Goal: Task Accomplishment & Management: Manage account settings

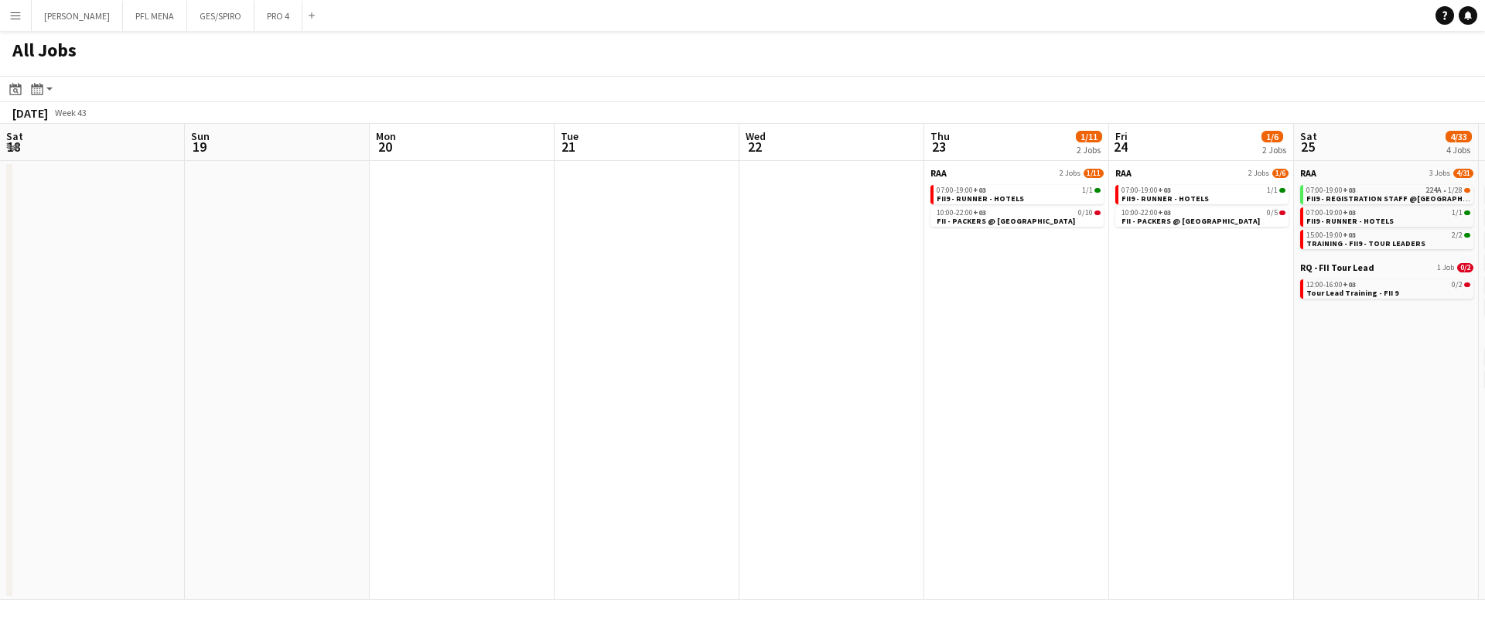
scroll to position [0, 468]
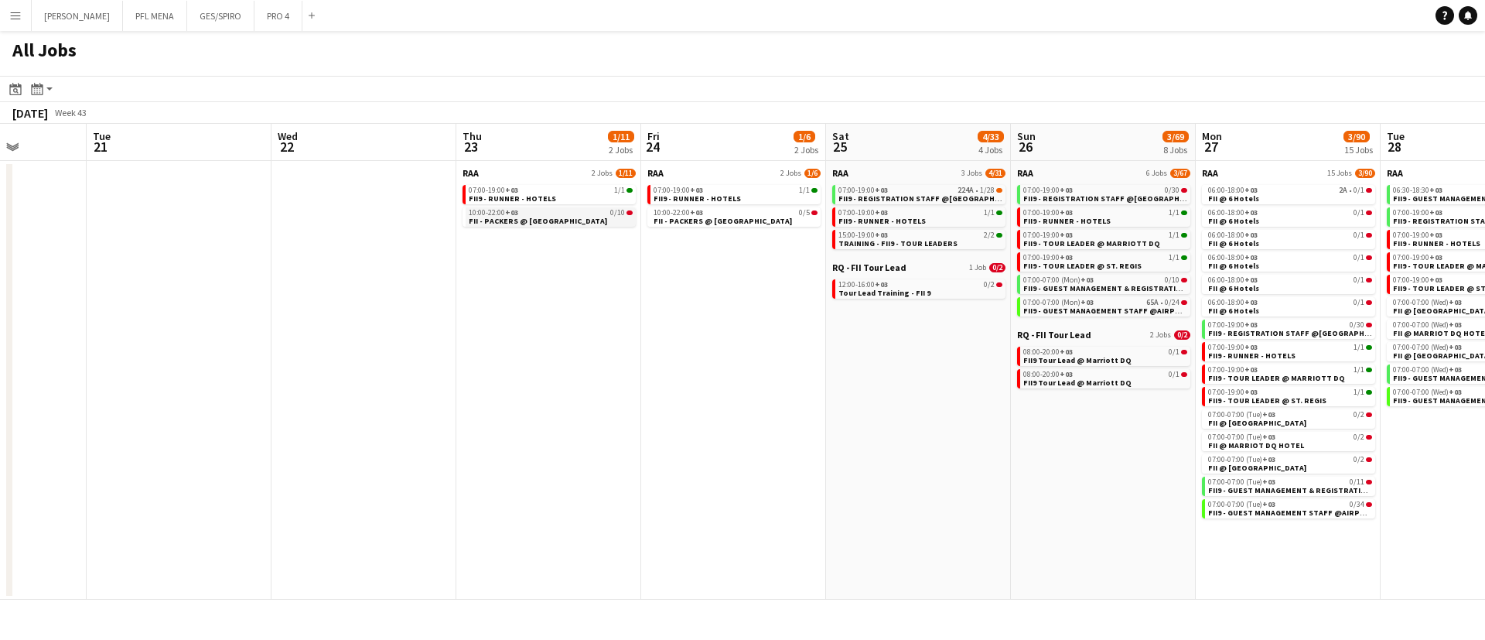
click at [571, 219] on span "FII - PACKERS @ [GEOGRAPHIC_DATA]" at bounding box center [538, 221] width 138 height 10
click at [520, 203] on app-brief-job-card "07:00-19:00 +03 1/1 FII9 - RUNNER - HOTELS" at bounding box center [549, 194] width 173 height 19
click at [525, 219] on span "FII - PACKERS @ [GEOGRAPHIC_DATA]" at bounding box center [538, 221] width 138 height 10
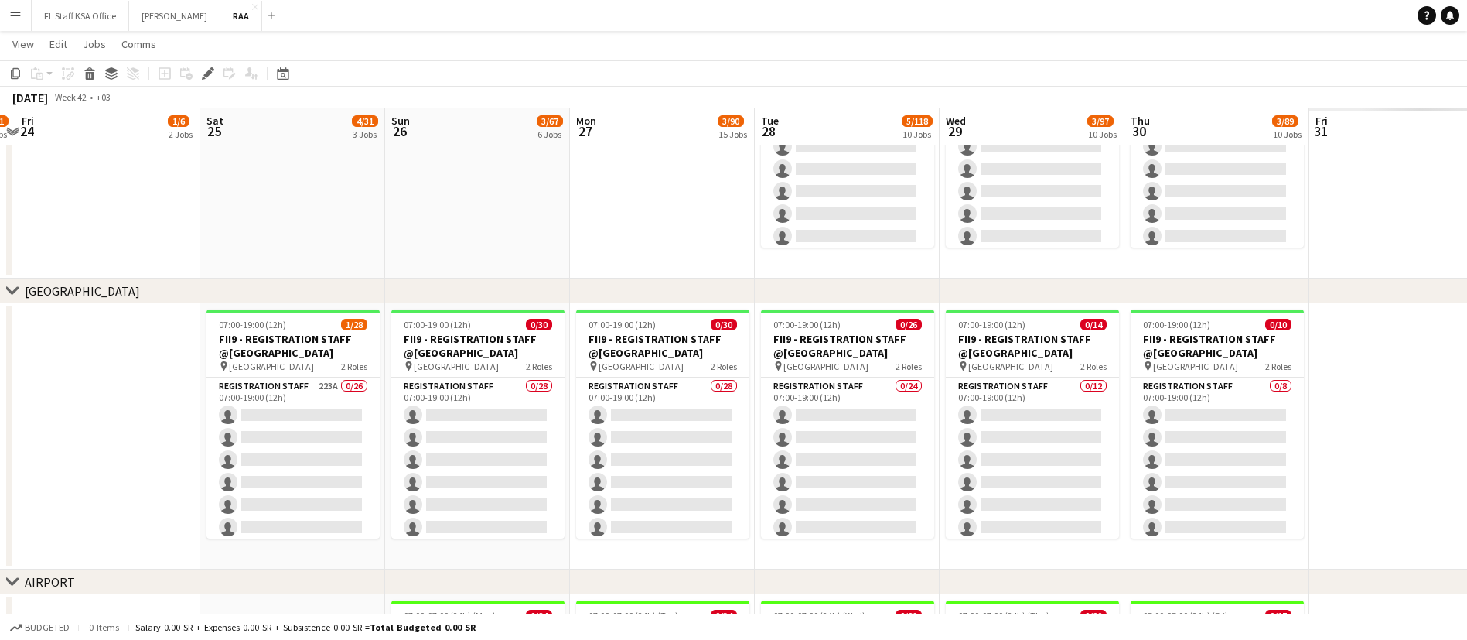
scroll to position [0, 543]
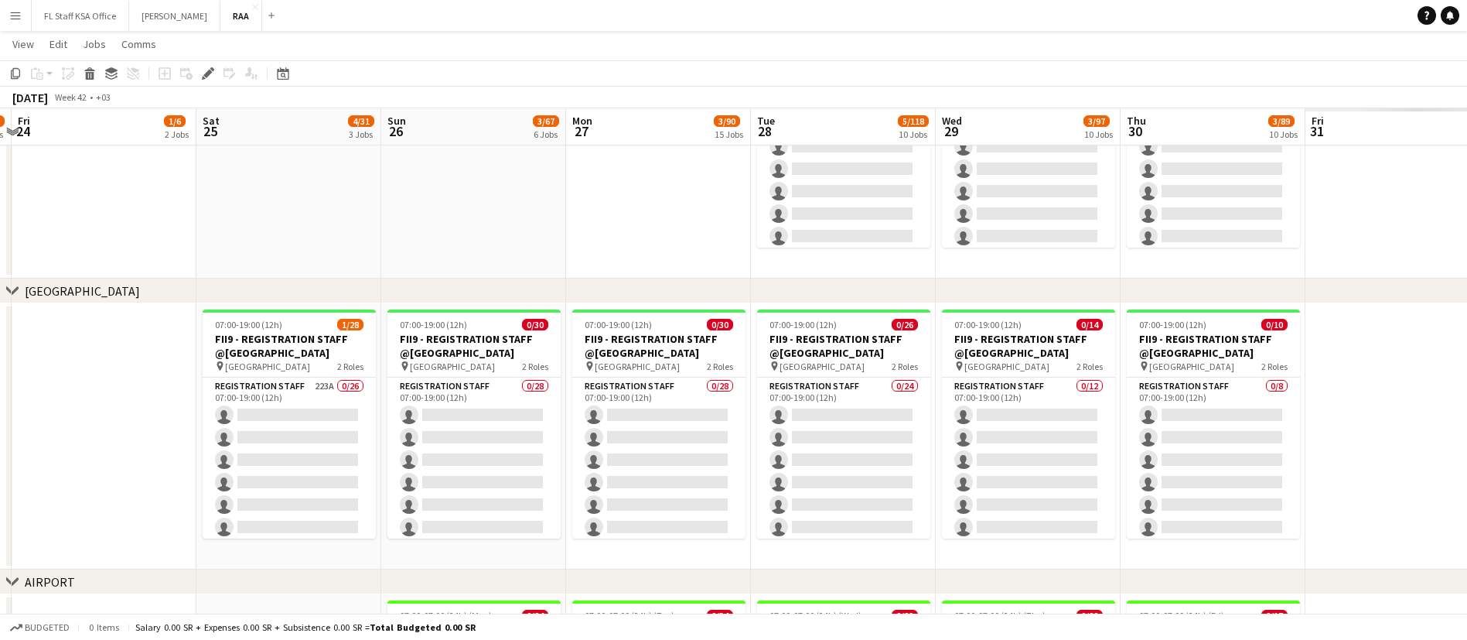
drag, startPoint x: 1037, startPoint y: 244, endPoint x: 349, endPoint y: 241, distance: 688.4
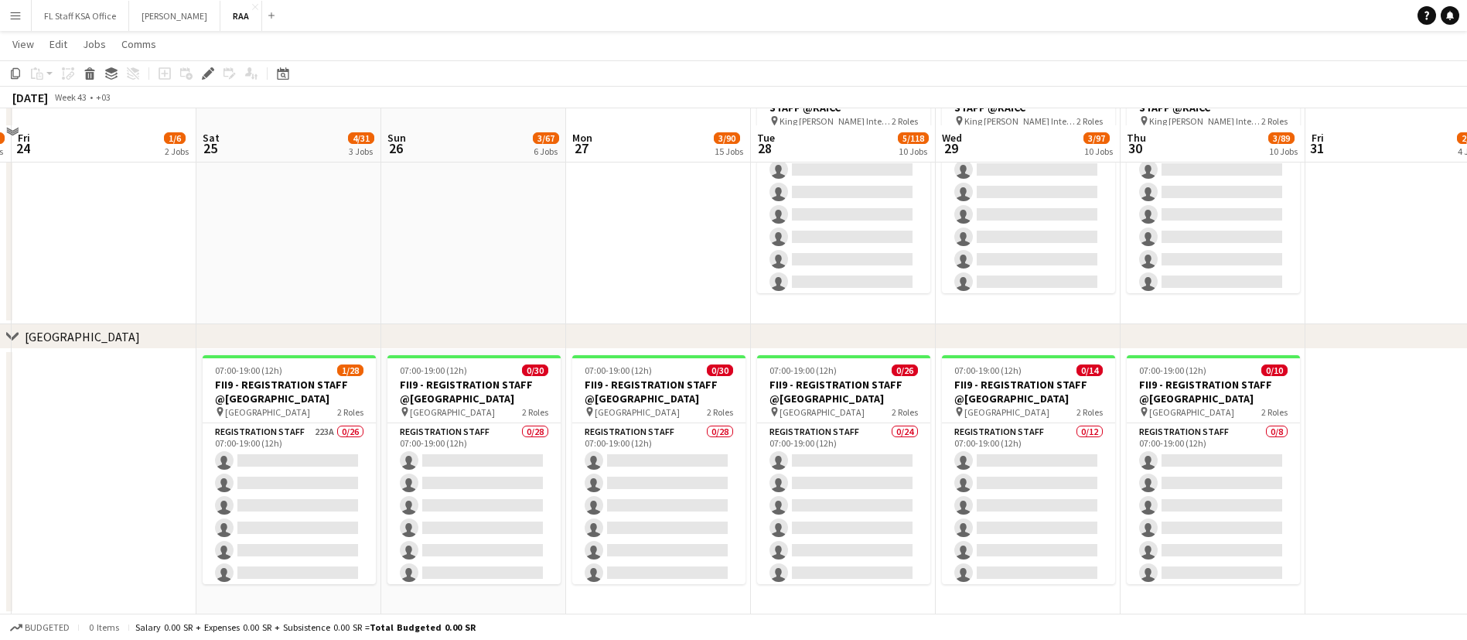
scroll to position [232, 0]
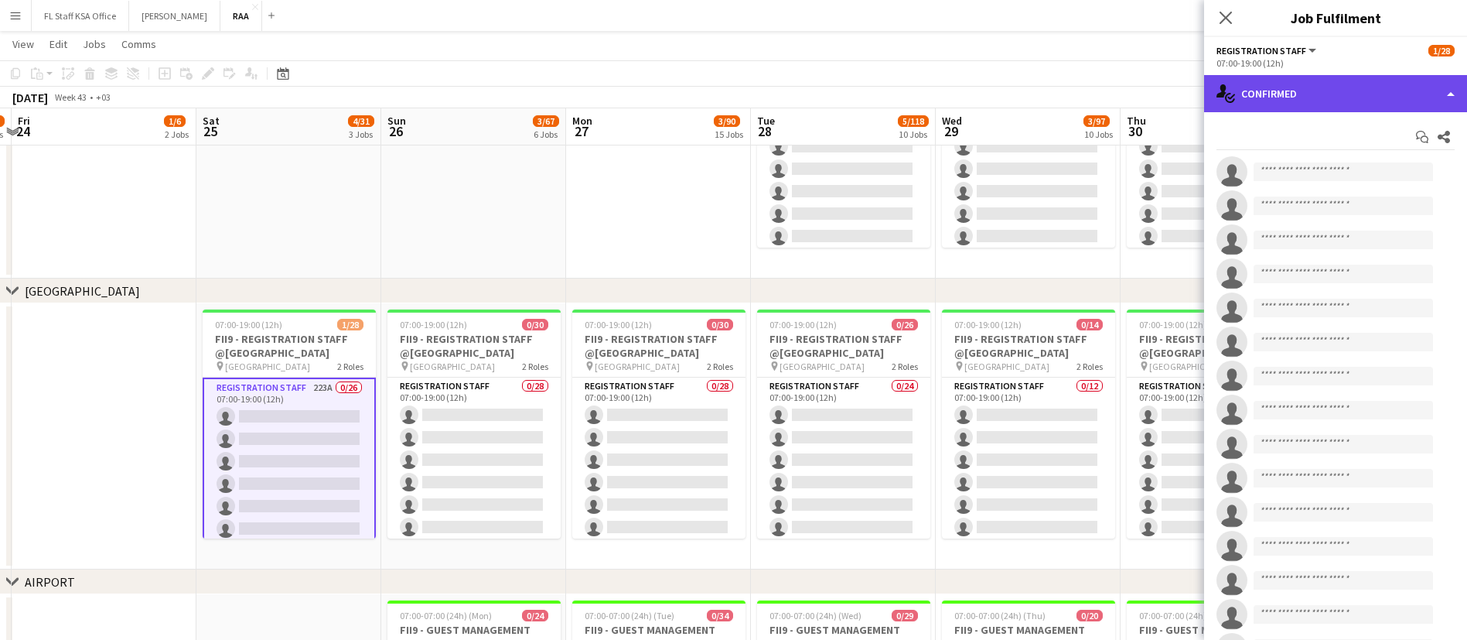
click at [1284, 103] on div "single-neutral-actions-check-2 Confirmed" at bounding box center [1335, 93] width 263 height 37
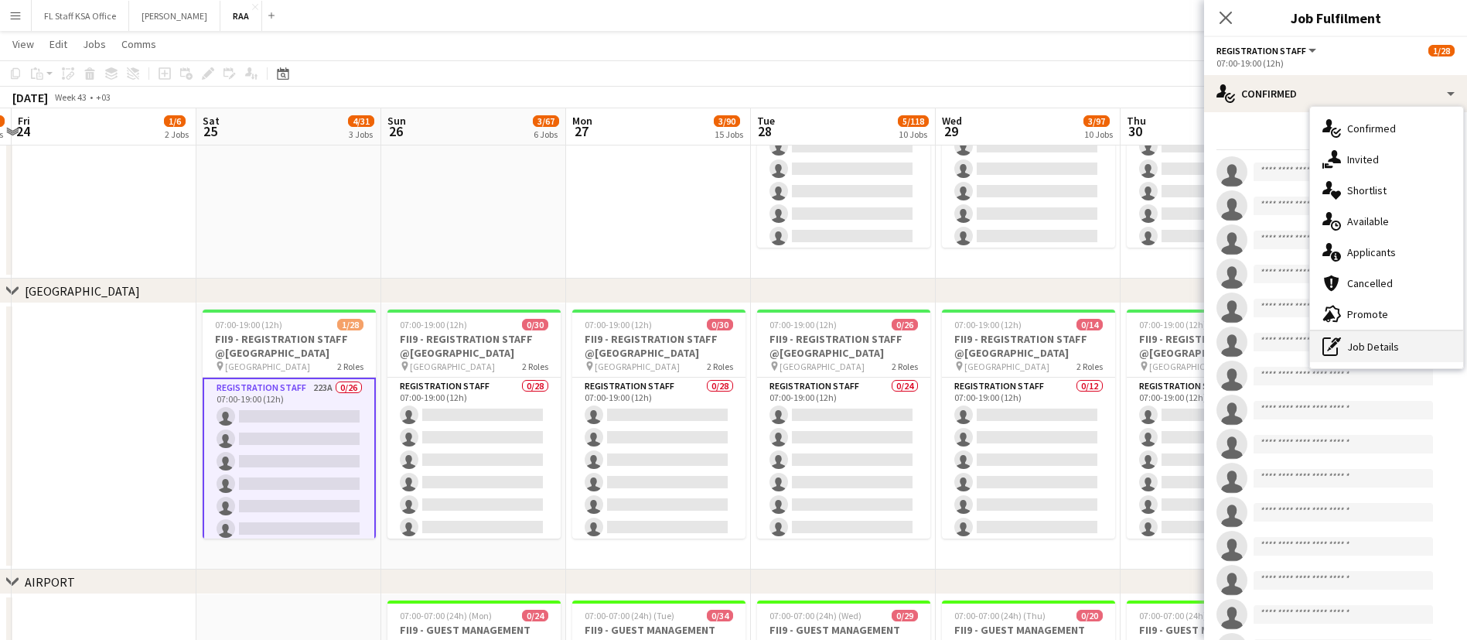
click at [1407, 342] on div "pen-write Job Details" at bounding box center [1386, 346] width 153 height 31
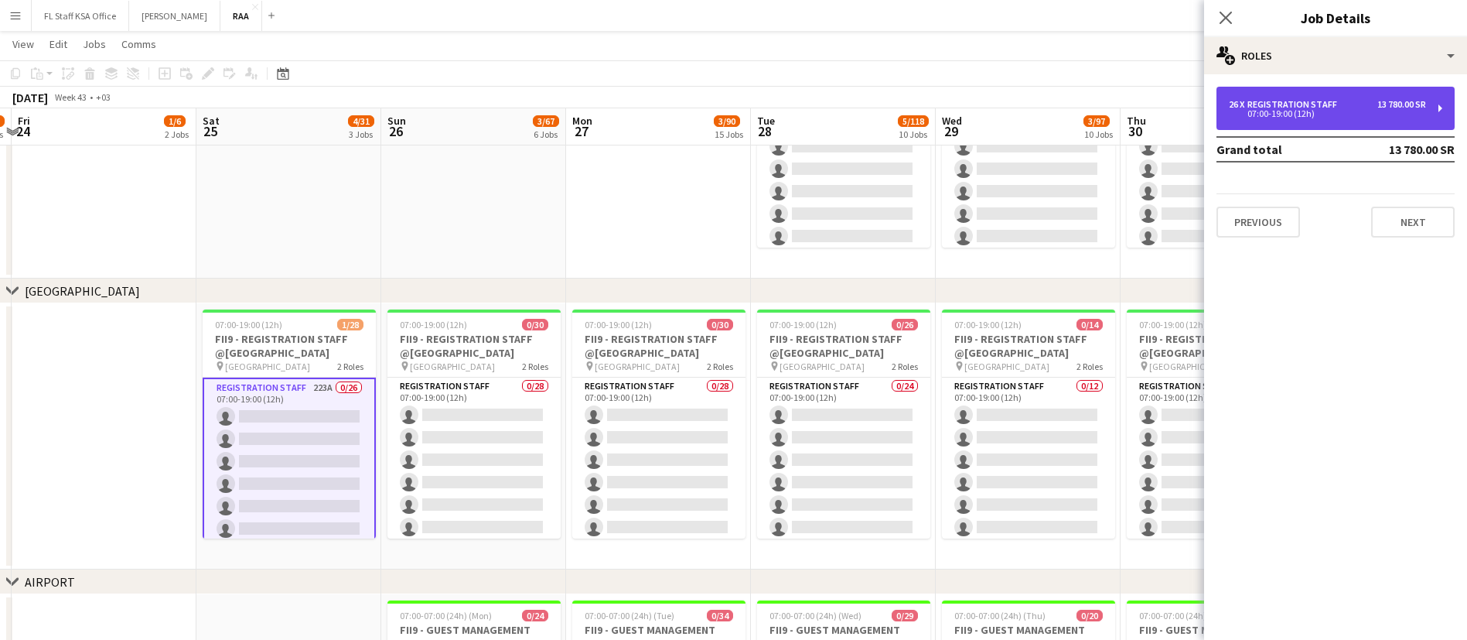
click at [1351, 108] on div "26 x Registration Staff 13 780.00 SR" at bounding box center [1327, 104] width 197 height 11
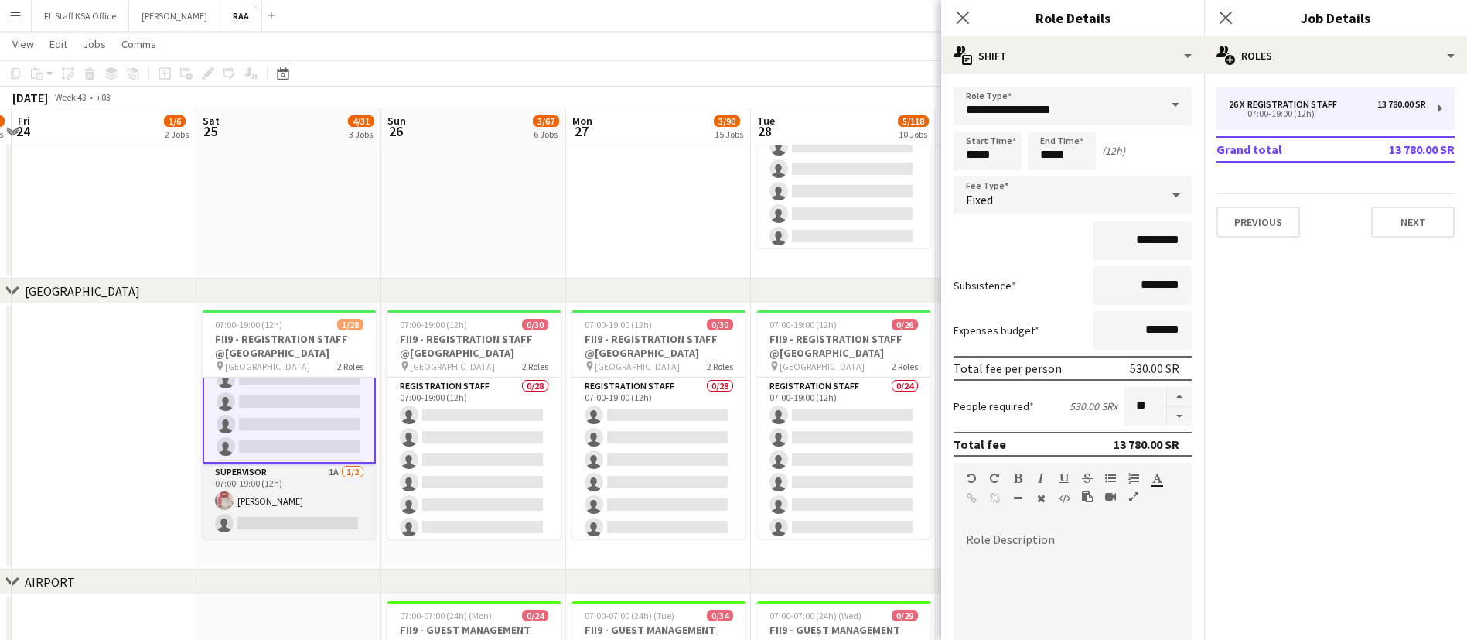
click at [315, 500] on app-card-role "Supervisor 1A [DATE] 07:00-19:00 (12h) [PERSON_NAME] single-neutral-actions" at bounding box center [289, 500] width 173 height 75
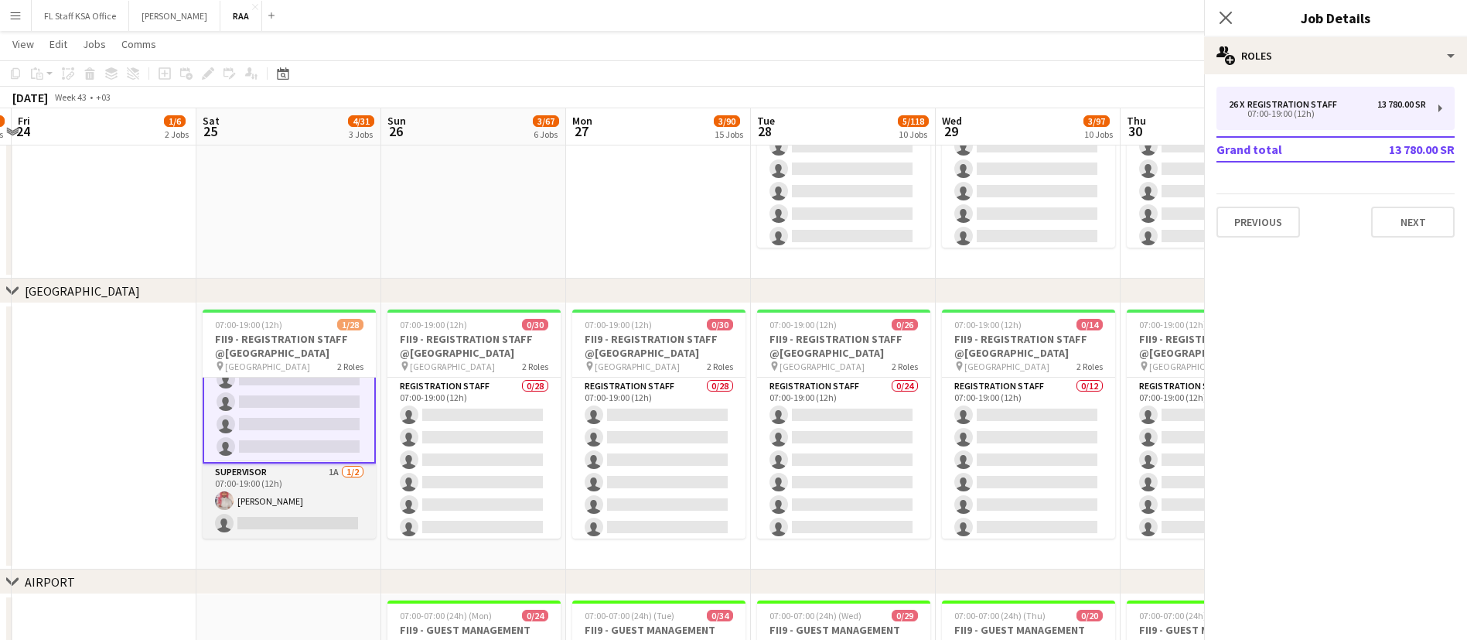
scroll to position [529, 0]
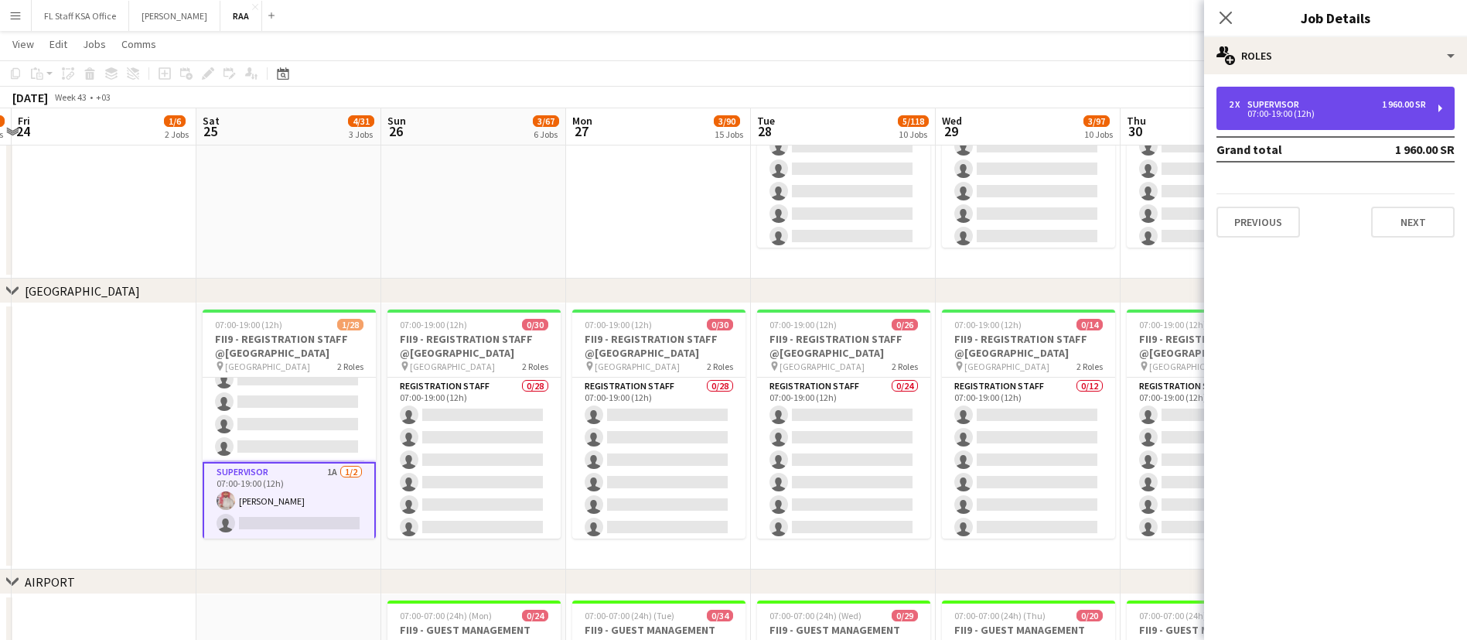
click at [1299, 96] on div "2 x Supervisor 1 960.00 SR 07:00-19:00 (12h)" at bounding box center [1336, 108] width 238 height 43
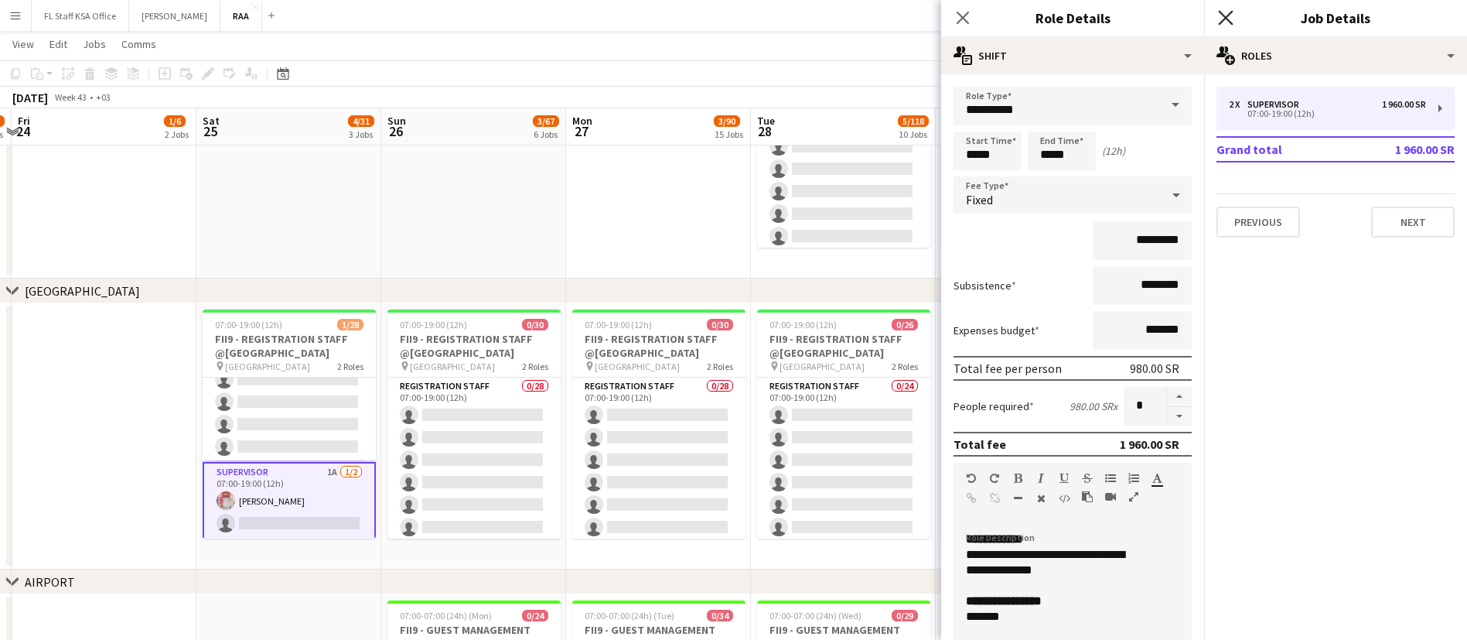
click at [1222, 19] on icon "Close pop-in" at bounding box center [1225, 17] width 15 height 15
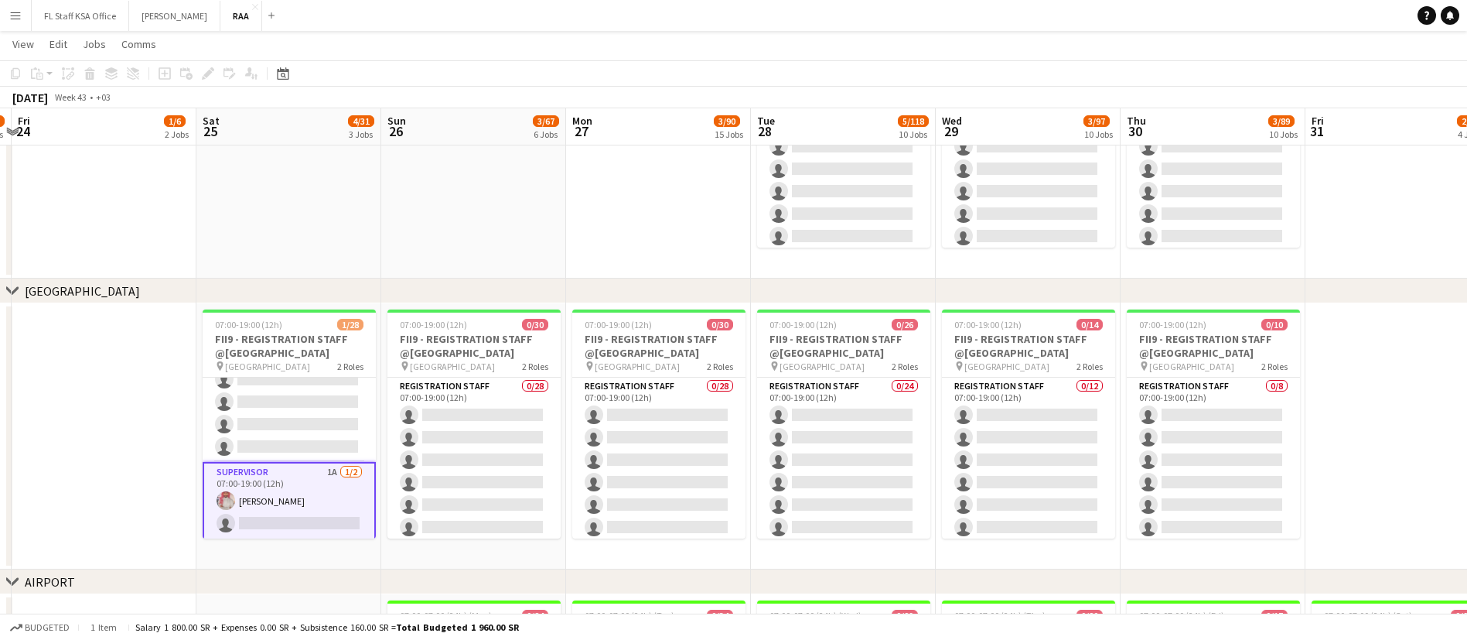
click at [647, 248] on app-date-cell at bounding box center [658, 145] width 185 height 266
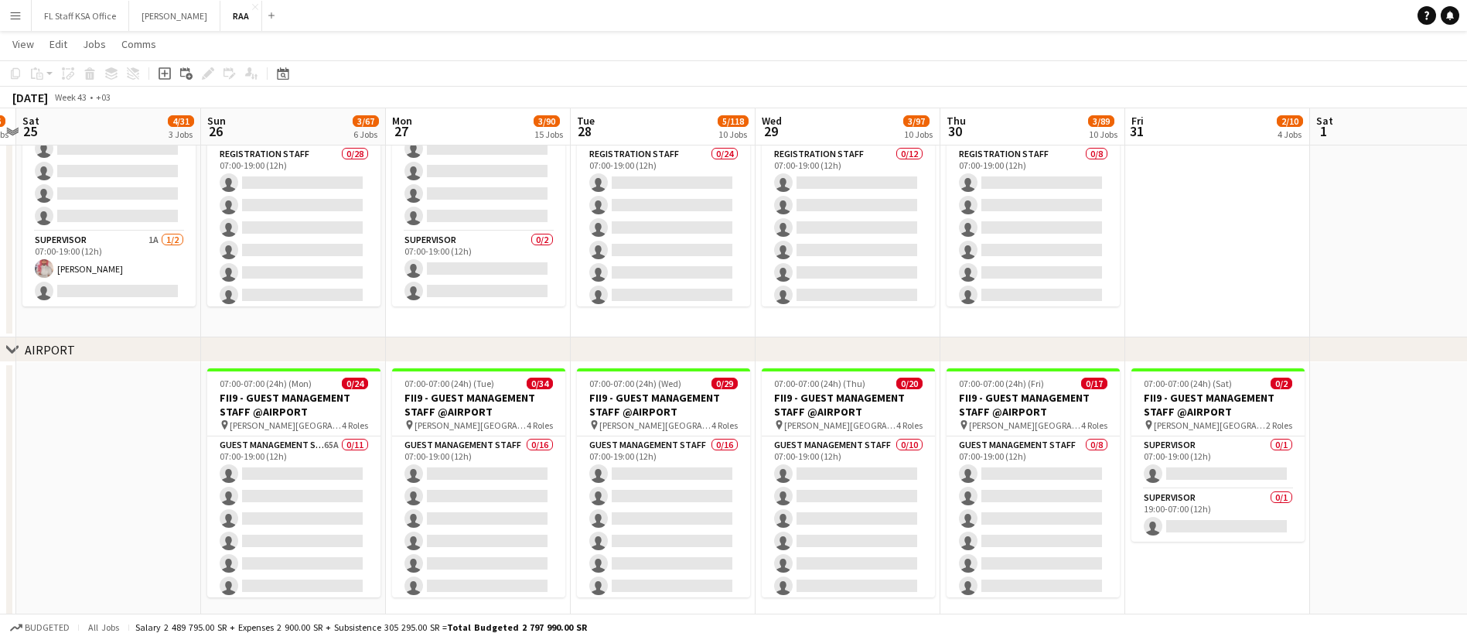
scroll to position [0, 724]
drag, startPoint x: 1393, startPoint y: 555, endPoint x: 1212, endPoint y: 554, distance: 181.0
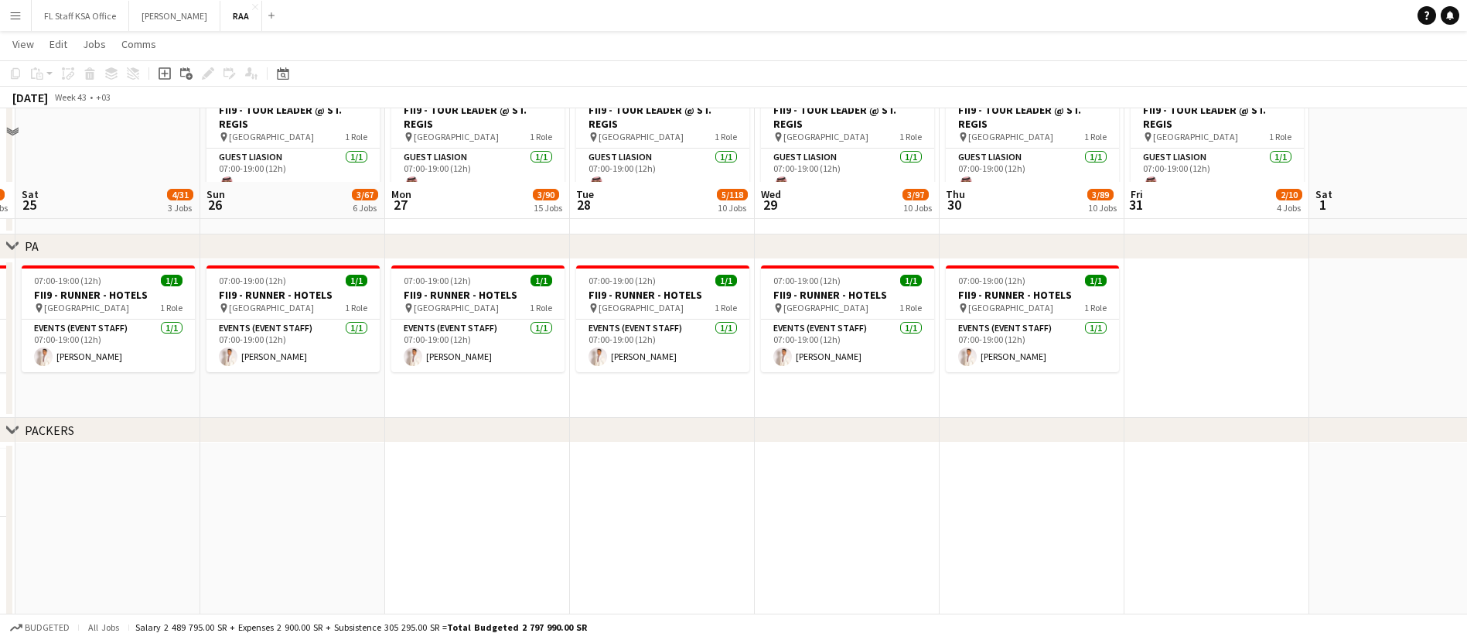
scroll to position [2901, 0]
